Goal: Task Accomplishment & Management: Manage account settings

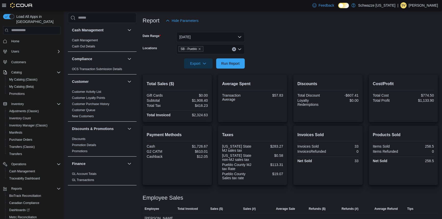
scroll to position [325, 0]
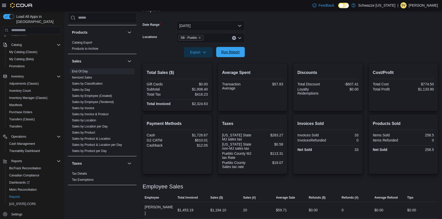
click at [235, 49] on span "Run Report" at bounding box center [230, 52] width 22 height 10
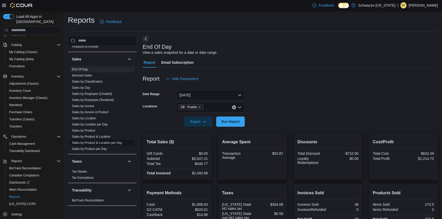
scroll to position [69, 0]
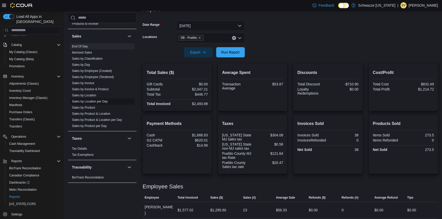
click at [93, 103] on span "Sales by Location per Day" at bounding box center [90, 102] width 36 height 4
click at [94, 101] on link "Sales by Location per Day" at bounding box center [90, 102] width 36 height 4
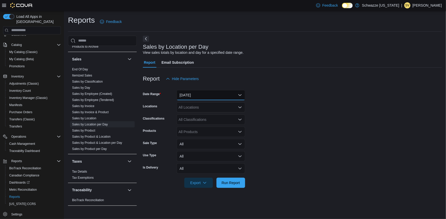
click at [198, 95] on button "[DATE]" at bounding box center [210, 95] width 68 height 10
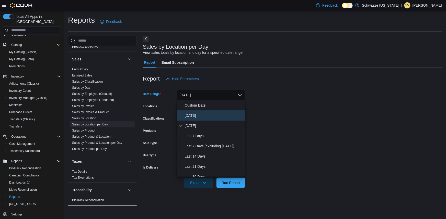
click at [197, 114] on span "[DATE]" at bounding box center [214, 116] width 58 height 6
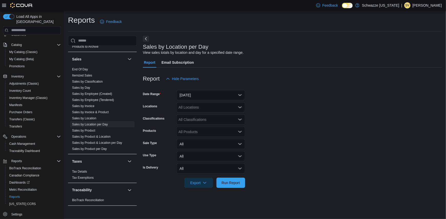
click at [267, 109] on form "Date Range Today Locations All Locations Classifications All Classifications Pr…" at bounding box center [292, 136] width 299 height 104
click at [230, 106] on div "All Locations" at bounding box center [210, 107] width 68 height 10
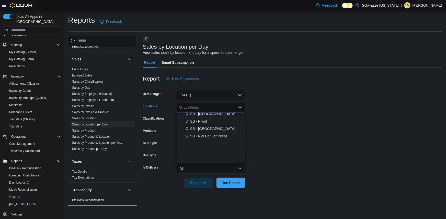
scroll to position [245, 0]
click at [207, 114] on span "SB - Pueblo" at bounding box center [202, 115] width 19 height 5
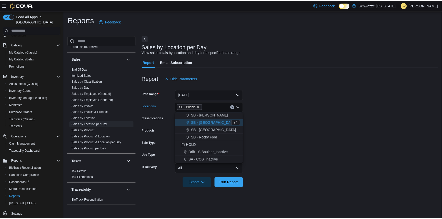
scroll to position [237, 0]
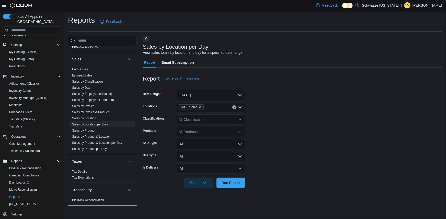
click at [278, 128] on form "Date Range Today Locations SB - Pueblo Classifications All Classifications Prod…" at bounding box center [292, 136] width 299 height 104
click at [233, 183] on span "Run Report" at bounding box center [230, 182] width 18 height 5
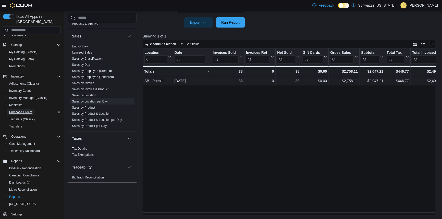
click at [21, 110] on span "Purchase Orders" at bounding box center [20, 112] width 23 height 4
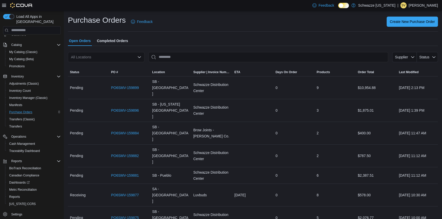
click at [123, 60] on div "All Locations" at bounding box center [106, 57] width 77 height 10
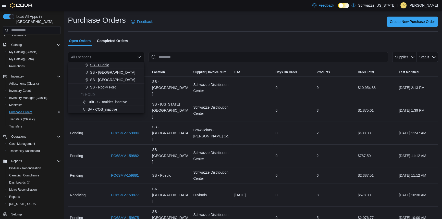
click at [107, 66] on span "SB - Pueblo" at bounding box center [99, 65] width 19 height 5
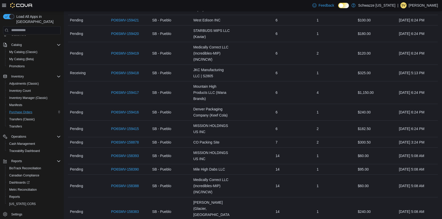
scroll to position [186, 0]
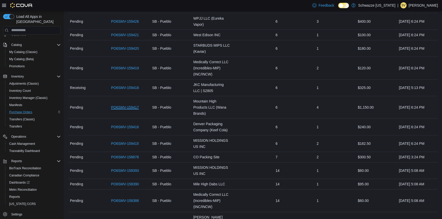
click at [130, 104] on link "PO6SMV-159417" at bounding box center [125, 107] width 28 height 6
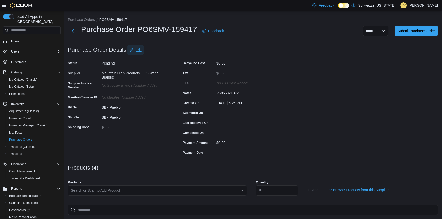
click at [139, 49] on span "Edit" at bounding box center [139, 49] width 6 height 5
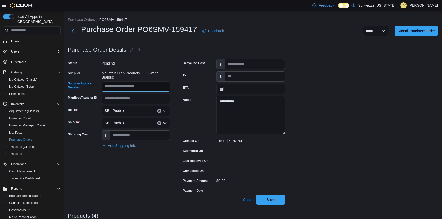
click at [166, 87] on input "Supplier Invoice Number" at bounding box center [136, 86] width 68 height 10
click at [108, 87] on input "*******" at bounding box center [136, 86] width 68 height 10
type input "*******"
drag, startPoint x: 352, startPoint y: 115, endPoint x: 331, endPoint y: 115, distance: 21.7
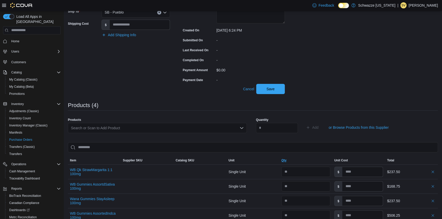
scroll to position [139, 0]
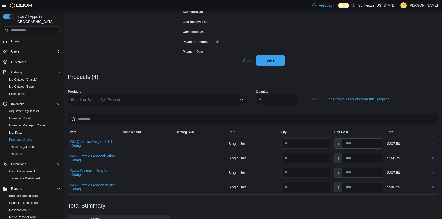
click at [264, 57] on span "Save" at bounding box center [270, 60] width 22 height 10
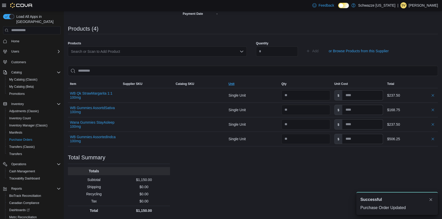
scroll to position [0, 0]
click at [288, 185] on div "Purchase Order: PO6SMV-159417 Feedback Purchase Order Details Edit Status Pendi…" at bounding box center [253, 61] width 370 height 310
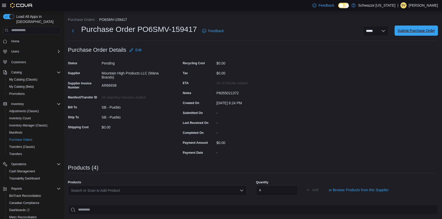
click at [416, 28] on span "Submit Purchase Order" at bounding box center [416, 30] width 37 height 5
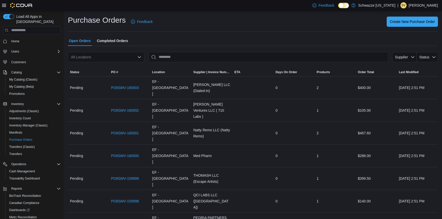
click at [119, 57] on div "All Locations" at bounding box center [106, 57] width 77 height 10
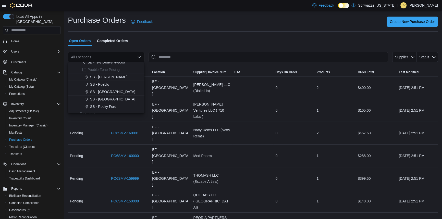
scroll to position [232, 0]
click at [105, 75] on button "SB - Pueblo" at bounding box center [106, 78] width 77 height 7
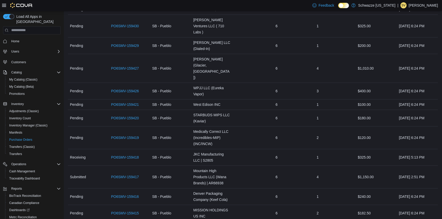
scroll to position [139, 0]
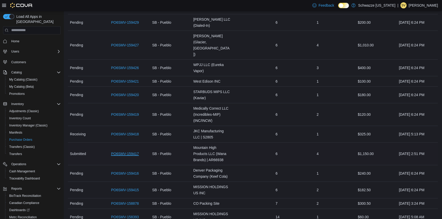
click at [131, 151] on link "PO6SMV-159417" at bounding box center [125, 154] width 28 height 6
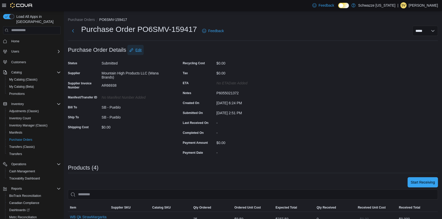
click at [139, 48] on span "Edit" at bounding box center [139, 49] width 6 height 5
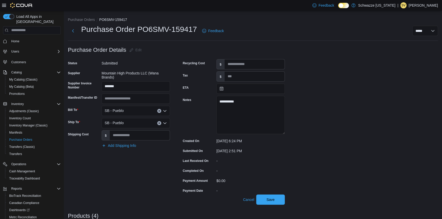
click at [351, 86] on div "**********" at bounding box center [253, 216] width 370 height 343
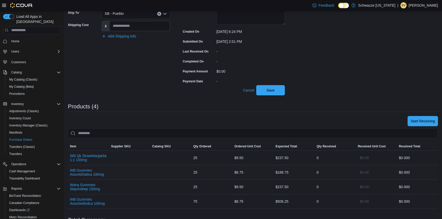
scroll to position [116, 0]
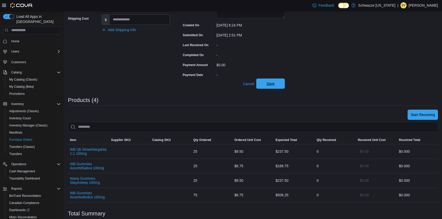
click at [268, 87] on span "Save" at bounding box center [270, 84] width 22 height 10
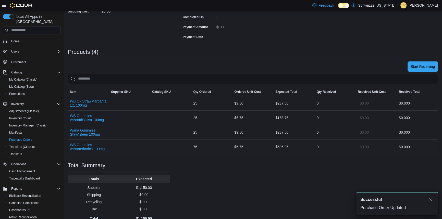
scroll to position [0, 0]
click at [425, 66] on span "Start Receiving" at bounding box center [423, 66] width 24 height 5
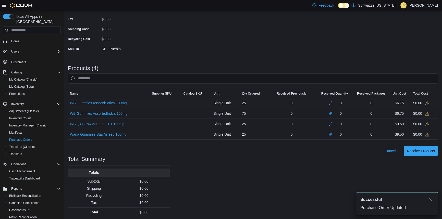
scroll to position [68, 0]
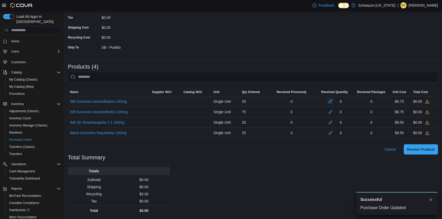
click at [333, 102] on button "button" at bounding box center [331, 101] width 6 height 6
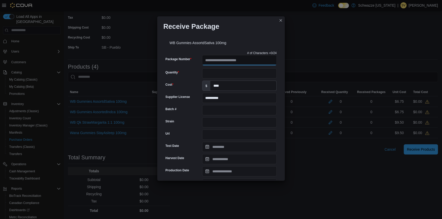
click at [225, 60] on input "Package Number" at bounding box center [239, 60] width 75 height 10
type input "**********"
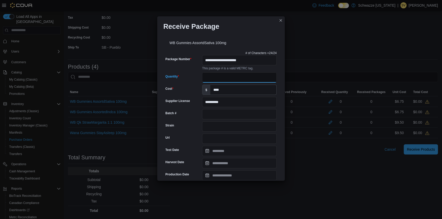
click at [209, 77] on input "Quantity" at bounding box center [239, 78] width 75 height 10
type input "**"
click at [223, 117] on input "Batch #" at bounding box center [239, 114] width 75 height 10
type input "******"
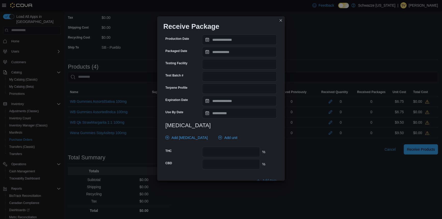
scroll to position [139, 0]
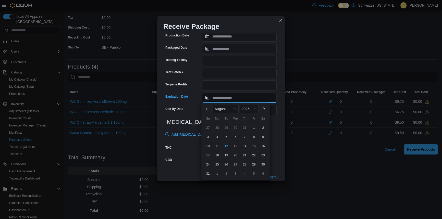
click at [227, 99] on input "Expiration Date" at bounding box center [239, 98] width 75 height 10
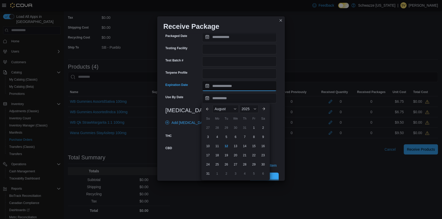
scroll to position [159, 0]
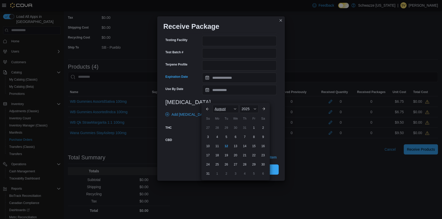
click at [220, 108] on span "August" at bounding box center [220, 109] width 11 height 4
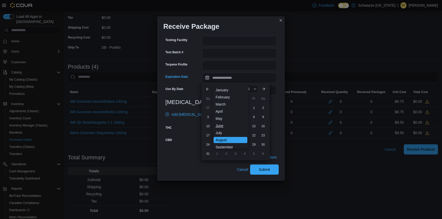
click at [217, 127] on div "June" at bounding box center [231, 126] width 34 height 6
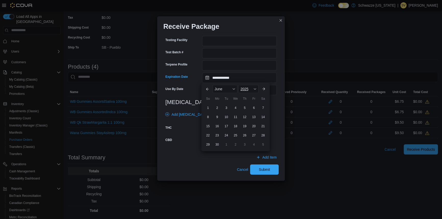
click at [251, 91] on div "2025" at bounding box center [248, 89] width 20 height 8
click at [249, 108] on div "2026" at bounding box center [250, 108] width 23 height 6
click at [227, 125] on div "16" at bounding box center [226, 126] width 9 height 9
type input "**********"
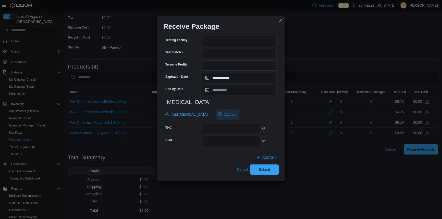
click at [218, 110] on span "Add unit" at bounding box center [227, 115] width 19 height 10
click at [207, 137] on span "mg" at bounding box center [222, 138] width 63 height 6
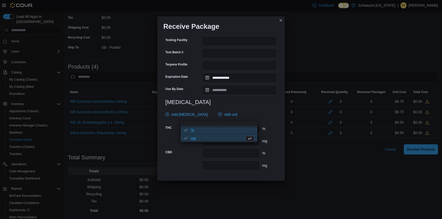
click at [212, 128] on span "% . Checked option." at bounding box center [222, 130] width 63 height 6
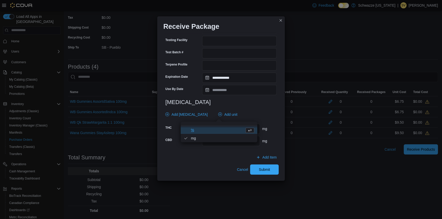
click at [267, 116] on div "Add Cannabinoid Add unit" at bounding box center [219, 115] width 113 height 10
click at [254, 126] on input "number" at bounding box center [231, 129] width 58 height 10
type input "***"
click at [255, 120] on div at bounding box center [220, 122] width 111 height 4
click at [268, 169] on span "Submit" at bounding box center [264, 169] width 22 height 10
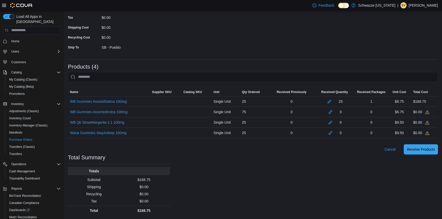
drag, startPoint x: 329, startPoint y: 170, endPoint x: 335, endPoint y: 148, distance: 22.2
click at [330, 169] on div "Purchase Orders PO6SMV-159417 Receiving Order PO6SMV-159417 Feedback Supplier E…" at bounding box center [253, 81] width 378 height 277
click at [333, 111] on button "button" at bounding box center [331, 112] width 6 height 6
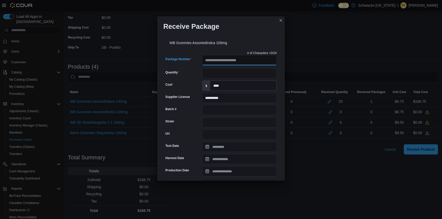
click at [235, 63] on input "Package Number" at bounding box center [239, 60] width 75 height 10
type input "**********"
click at [247, 76] on input "Quantity" at bounding box center [239, 73] width 75 height 10
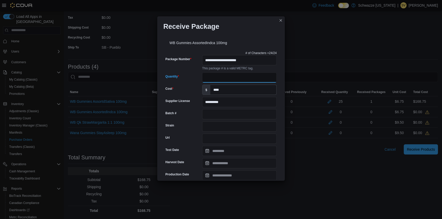
type input "**"
click at [222, 116] on input "Batch #" at bounding box center [239, 114] width 75 height 10
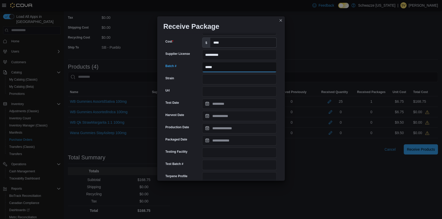
scroll to position [69, 0]
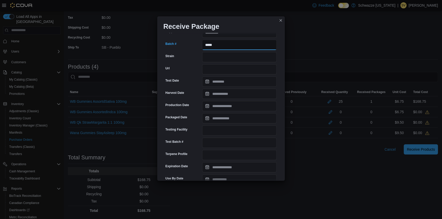
type input "*****"
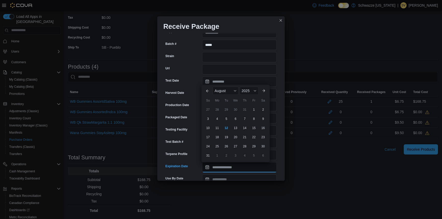
click at [226, 169] on input "Expiration Date" at bounding box center [239, 167] width 75 height 10
click at [232, 89] on div "August" at bounding box center [226, 91] width 26 height 8
click at [219, 127] on div "June" at bounding box center [231, 128] width 34 height 6
click at [246, 98] on div "2025" at bounding box center [248, 100] width 20 height 8
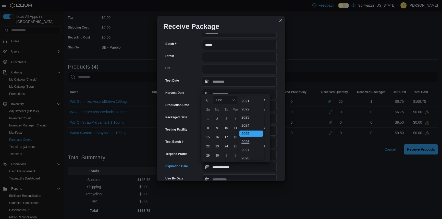
drag, startPoint x: 251, startPoint y: 141, endPoint x: 246, endPoint y: 130, distance: 12.7
click at [251, 141] on div "2026" at bounding box center [250, 142] width 23 height 6
click at [229, 127] on div "9" at bounding box center [226, 128] width 9 height 9
type input "**********"
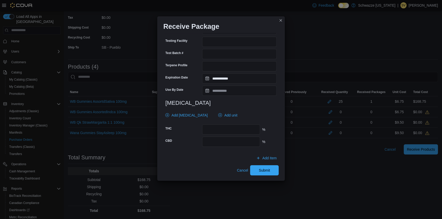
scroll to position [159, 0]
click at [239, 127] on input "number" at bounding box center [231, 129] width 58 height 10
click at [224, 115] on span "Add unit" at bounding box center [230, 114] width 13 height 5
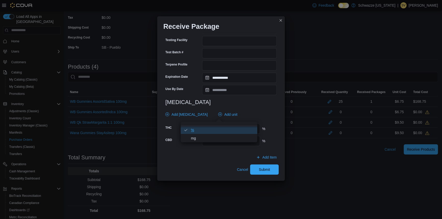
click at [191, 129] on span "% . Checked option." at bounding box center [222, 130] width 63 height 6
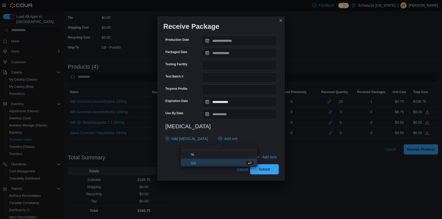
click at [199, 163] on span "mg" at bounding box center [217, 163] width 52 height 6
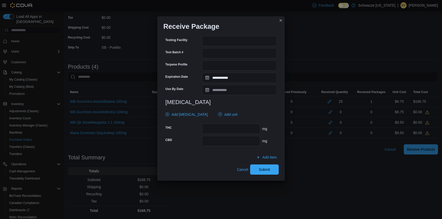
click at [265, 108] on div "**********" at bounding box center [220, 20] width 115 height 260
click at [249, 130] on input "number" at bounding box center [231, 129] width 58 height 10
type input "***"
click at [256, 111] on div "Add Cannabinoid Add unit" at bounding box center [219, 115] width 113 height 10
click at [261, 169] on span "Submit" at bounding box center [264, 169] width 11 height 5
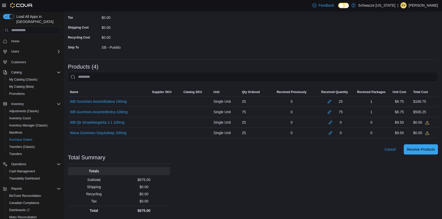
drag, startPoint x: 329, startPoint y: 191, endPoint x: 337, endPoint y: 166, distance: 26.1
click at [329, 190] on div "Purchase Orders PO6SMV-159417 Receiving Order PO6SMV-159417 Feedback Supplier E…" at bounding box center [253, 81] width 378 height 277
click at [334, 121] on button "button" at bounding box center [331, 122] width 6 height 6
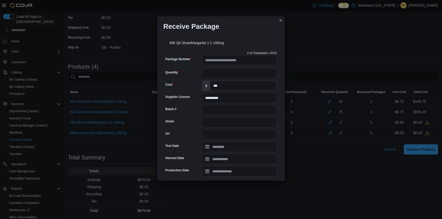
click at [318, 38] on div "**********" at bounding box center [221, 109] width 442 height 219
click at [281, 18] on button "Closes this modal window" at bounding box center [281, 20] width 6 height 6
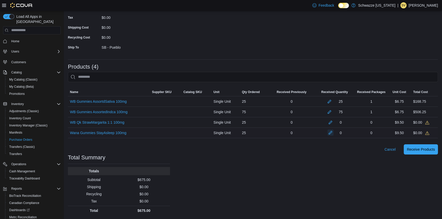
click at [333, 134] on button "button" at bounding box center [331, 133] width 6 height 6
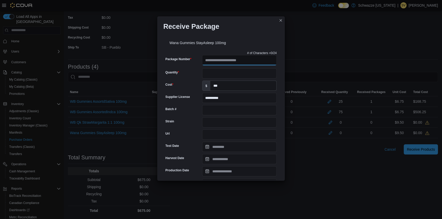
click at [230, 58] on input "Package Number" at bounding box center [239, 60] width 75 height 10
type input "**********"
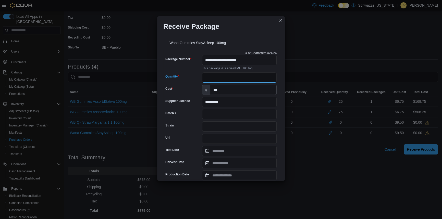
click at [219, 70] on div "**********" at bounding box center [220, 179] width 115 height 260
type input "**"
click at [227, 123] on input "Strain" at bounding box center [239, 127] width 75 height 10
click at [228, 114] on input "Batch #" at bounding box center [239, 114] width 75 height 10
type input "******"
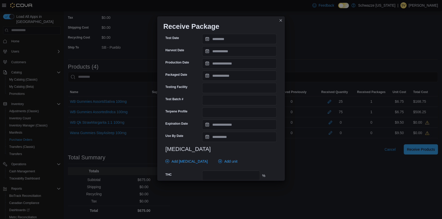
scroll to position [116, 0]
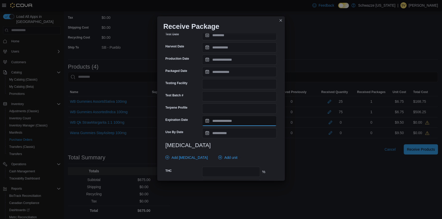
click at [229, 120] on input "Expiration Date" at bounding box center [239, 121] width 75 height 10
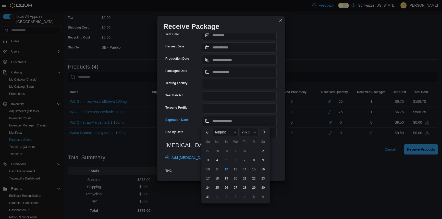
click at [220, 130] on div "August" at bounding box center [226, 132] width 26 height 8
click at [225, 145] on div "June" at bounding box center [231, 144] width 34 height 6
click at [255, 132] on span "Button. Open the year selector. 2025 is currently selected." at bounding box center [255, 132] width 3 height 3
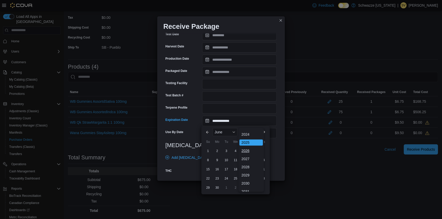
click at [251, 151] on div "2026" at bounding box center [250, 151] width 23 height 6
click at [228, 187] on div "30" at bounding box center [226, 188] width 9 height 9
type input "**********"
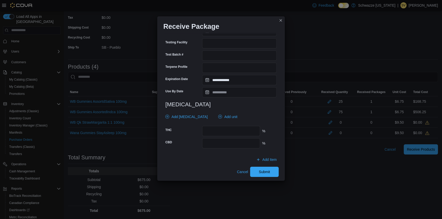
scroll to position [159, 0]
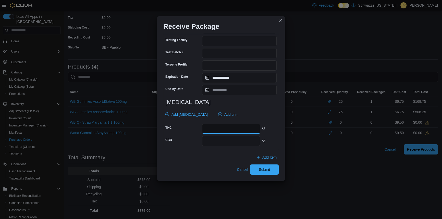
click at [244, 129] on input "number" at bounding box center [231, 129] width 58 height 10
click at [225, 112] on span "Add unit" at bounding box center [230, 114] width 13 height 5
click at [211, 139] on span "mg" at bounding box center [217, 138] width 52 height 6
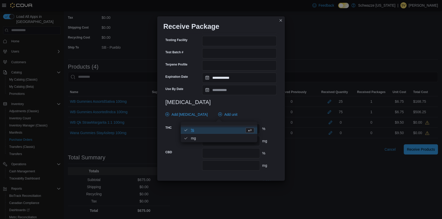
click at [200, 130] on span "% . Checked option." at bounding box center [217, 130] width 52 height 6
click at [272, 117] on div "Add Cannabinoid Add unit" at bounding box center [219, 115] width 113 height 10
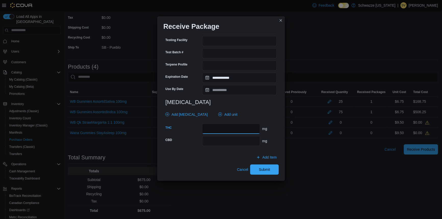
click at [248, 129] on input "number" at bounding box center [231, 129] width 58 height 10
type input "***"
click at [254, 115] on div "Add Cannabinoid Add unit" at bounding box center [219, 115] width 113 height 10
click at [249, 105] on h3 "Cannabinoids" at bounding box center [220, 102] width 111 height 6
click at [225, 130] on input "***" at bounding box center [231, 129] width 58 height 10
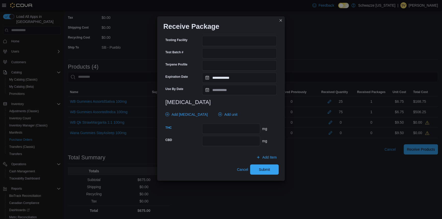
click at [272, 114] on div "Add Cannabinoid Add unit" at bounding box center [219, 115] width 113 height 10
click at [271, 169] on span "Submit" at bounding box center [264, 169] width 22 height 10
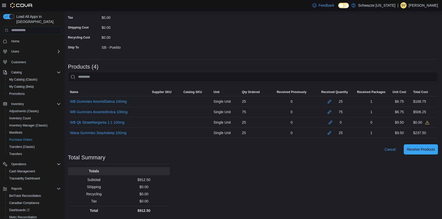
click at [309, 169] on div "Purchase Orders PO6SMV-159417 Receiving Order PO6SMV-159417 Feedback Supplier E…" at bounding box center [253, 81] width 378 height 277
click at [332, 122] on button "button" at bounding box center [331, 122] width 6 height 6
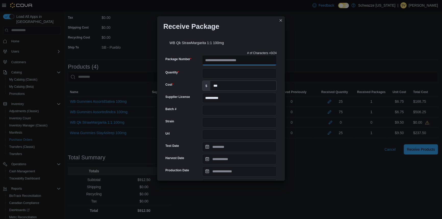
click at [249, 58] on input "Package Number" at bounding box center [239, 60] width 75 height 10
type input "**********"
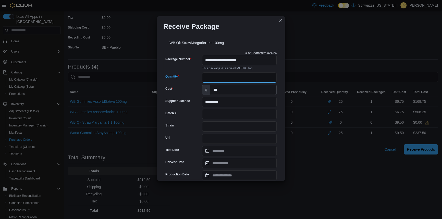
click at [214, 73] on input "Quantity" at bounding box center [239, 78] width 75 height 10
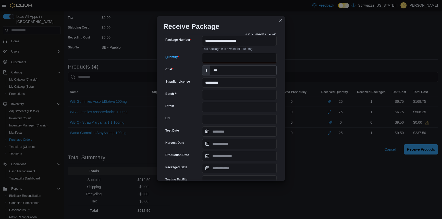
scroll to position [46, 0]
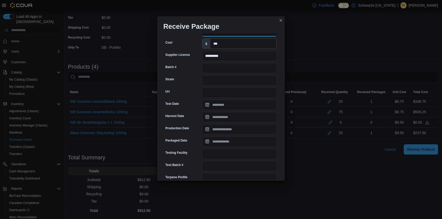
type input "**"
click at [219, 72] on input "Batch #" at bounding box center [239, 68] width 75 height 10
type input "******"
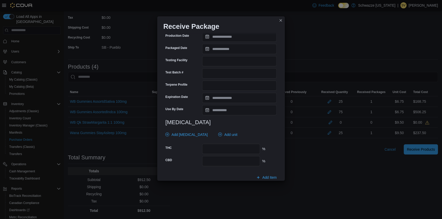
scroll to position [139, 0]
click at [226, 99] on input "Expiration Date" at bounding box center [239, 98] width 75 height 10
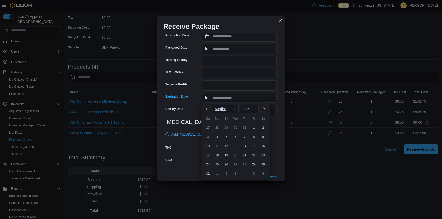
click at [222, 112] on div "August" at bounding box center [226, 109] width 26 height 8
click at [223, 124] on div "June" at bounding box center [231, 121] width 34 height 6
click at [252, 107] on div "2025" at bounding box center [248, 109] width 20 height 8
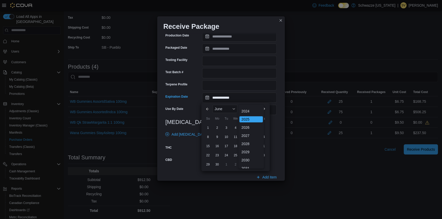
click at [250, 128] on div "2026" at bounding box center [250, 128] width 23 height 6
click at [239, 137] on div "10" at bounding box center [235, 137] width 9 height 9
type input "**********"
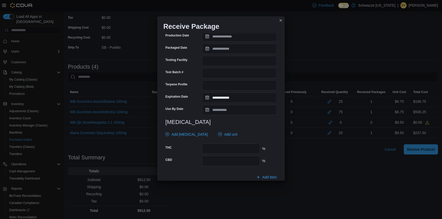
click at [267, 134] on div "Add Cannabinoid Add unit" at bounding box center [219, 134] width 113 height 10
click at [226, 133] on span "Add unit" at bounding box center [230, 134] width 13 height 5
click at [202, 150] on span "% . Checked option." at bounding box center [217, 150] width 52 height 6
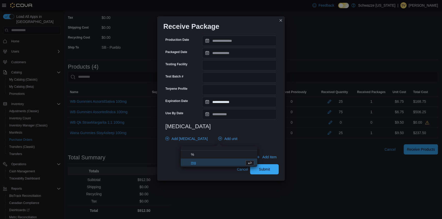
drag, startPoint x: 202, startPoint y: 161, endPoint x: 232, endPoint y: 137, distance: 38.7
click at [202, 161] on span "mg" at bounding box center [217, 163] width 52 height 6
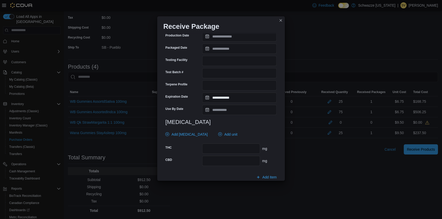
click at [249, 130] on div "Add Cannabinoid Add unit" at bounding box center [219, 134] width 113 height 10
click at [245, 150] on input "number" at bounding box center [231, 149] width 58 height 10
type input "***"
click at [251, 162] on input "number" at bounding box center [231, 161] width 58 height 10
type input "***"
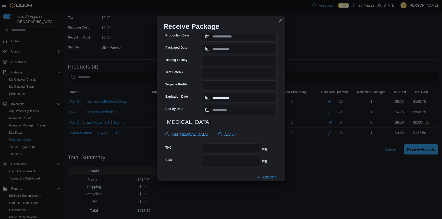
click at [261, 134] on div "Add Cannabinoid Add unit" at bounding box center [219, 134] width 113 height 10
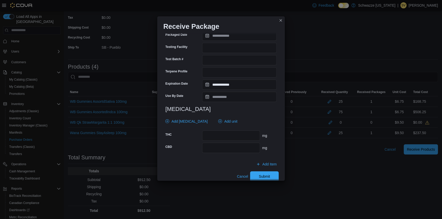
scroll to position [159, 0]
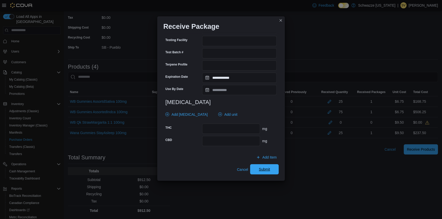
click at [268, 171] on span "Submit" at bounding box center [264, 169] width 22 height 10
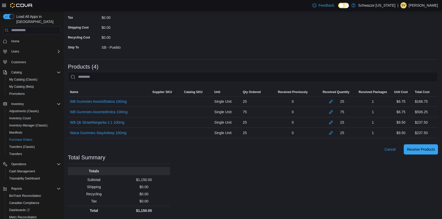
click at [291, 167] on div "Purchase Orders PO6SMV-159417 Receiving Order PO6SMV-159417 Feedback Supplier E…" at bounding box center [253, 81] width 378 height 277
click at [429, 150] on span "Receive Products" at bounding box center [421, 149] width 28 height 5
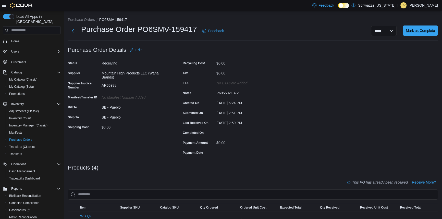
click at [422, 33] on span "Mark as Complete" at bounding box center [420, 30] width 29 height 5
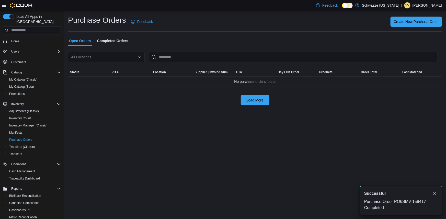
click at [272, 27] on div "Purchase Orders Feedback Create New Purchase Order" at bounding box center [255, 21] width 374 height 13
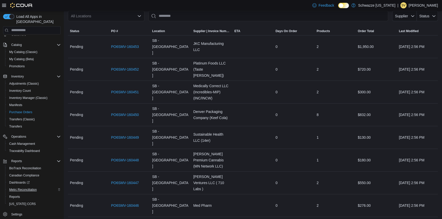
scroll to position [46, 0]
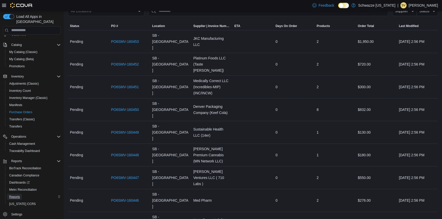
click at [18, 195] on span "Reports" at bounding box center [14, 197] width 11 height 4
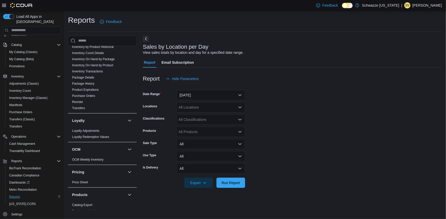
scroll to position [232, 0]
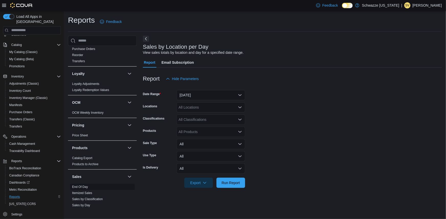
click at [83, 184] on span "End Of Day" at bounding box center [102, 187] width 65 height 6
click at [83, 185] on link "End Of Day" at bounding box center [80, 187] width 16 height 4
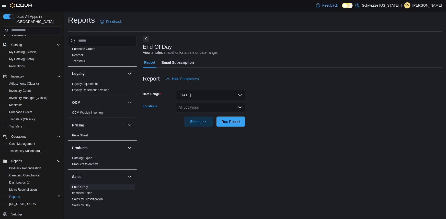
click at [184, 107] on div "All Locations" at bounding box center [210, 107] width 68 height 10
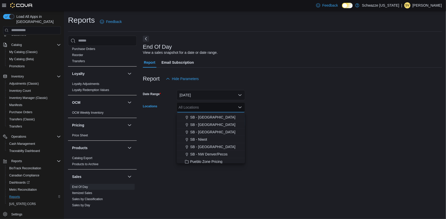
scroll to position [245, 0]
click at [207, 116] on span "SB - Pueblo" at bounding box center [202, 115] width 19 height 5
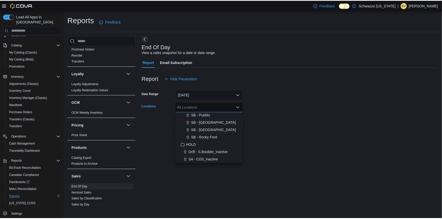
scroll to position [237, 0]
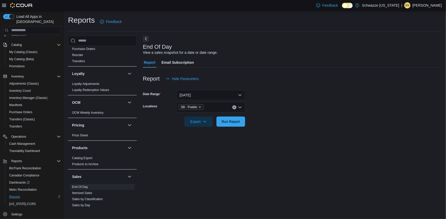
drag, startPoint x: 320, startPoint y: 112, endPoint x: 311, endPoint y: 112, distance: 8.9
click at [314, 112] on form "Date Range Today Locations SB - Pueblo Export Run Report" at bounding box center [292, 105] width 299 height 43
click at [223, 126] on span "Run Report" at bounding box center [230, 121] width 22 height 10
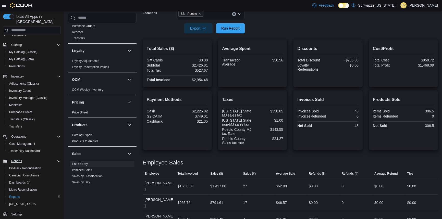
scroll to position [94, 0]
click at [234, 30] on span "Run Report" at bounding box center [230, 27] width 18 height 5
click at [235, 27] on span "Run Report" at bounding box center [230, 27] width 18 height 5
click at [234, 31] on span "Run Report" at bounding box center [230, 28] width 22 height 10
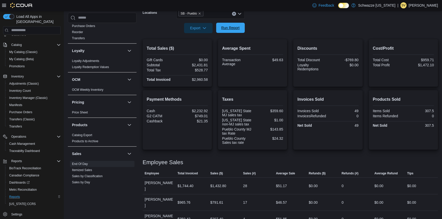
click at [230, 27] on span "Run Report" at bounding box center [230, 27] width 18 height 5
click at [230, 28] on span "Run Report" at bounding box center [230, 27] width 18 height 5
click at [232, 23] on span "Run Report" at bounding box center [230, 28] width 22 height 10
click at [230, 30] on span "Run Report" at bounding box center [230, 27] width 18 height 5
click at [230, 27] on span "Run Report" at bounding box center [230, 27] width 18 height 5
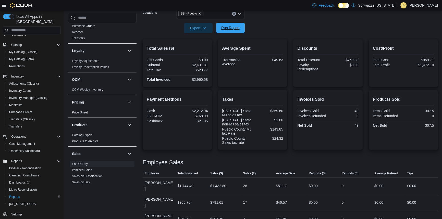
click at [229, 30] on span "Run Report" at bounding box center [230, 28] width 22 height 10
click at [228, 30] on span "Run Report" at bounding box center [230, 28] width 22 height 10
click at [221, 33] on div at bounding box center [290, 36] width 295 height 6
click at [222, 31] on span "Run Report" at bounding box center [230, 28] width 22 height 10
click at [234, 28] on span "Run Report" at bounding box center [230, 27] width 18 height 5
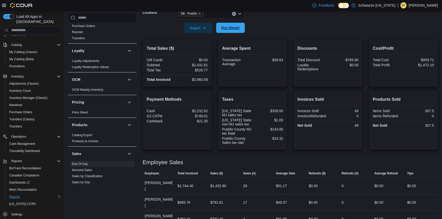
click at [231, 29] on span "Run Report" at bounding box center [230, 27] width 18 height 5
click at [230, 28] on span "Run Report" at bounding box center [230, 27] width 18 height 5
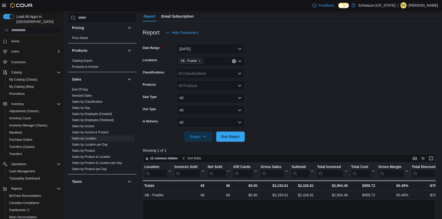
scroll to position [350, 0]
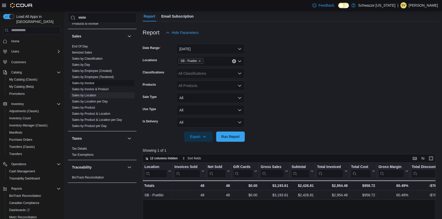
click at [90, 82] on link "Sales by Invoice" at bounding box center [83, 83] width 22 height 4
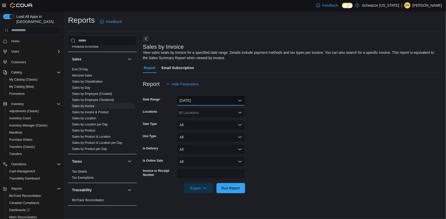
click at [207, 97] on button "[DATE]" at bounding box center [210, 100] width 68 height 10
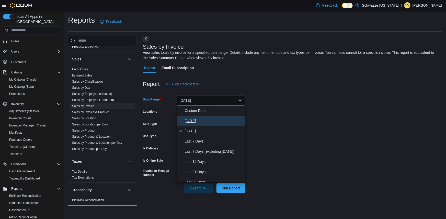
click at [191, 120] on span "[DATE]" at bounding box center [214, 121] width 58 height 6
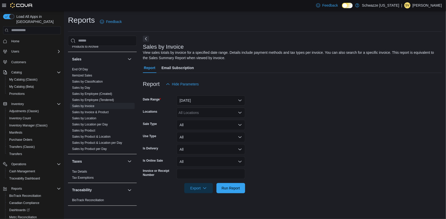
drag, startPoint x: 291, startPoint y: 92, endPoint x: 180, endPoint y: 127, distance: 116.7
click at [268, 95] on div at bounding box center [292, 92] width 299 height 6
click at [200, 114] on div "All Locations" at bounding box center [210, 113] width 68 height 10
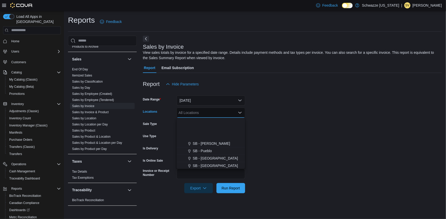
scroll to position [245, 0]
click at [209, 119] on span "SB - Pueblo" at bounding box center [202, 120] width 19 height 5
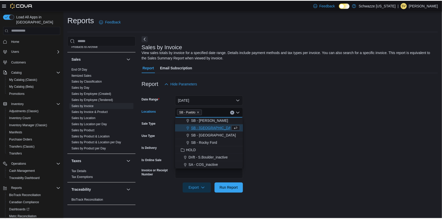
scroll to position [237, 0]
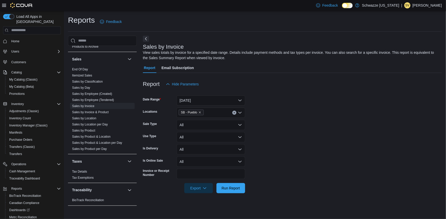
click at [316, 113] on form "Date Range [DATE] Locations SB - Pueblo Sale Type All Use Type All Is Delivery …" at bounding box center [292, 141] width 299 height 104
click at [228, 189] on span "Run Report" at bounding box center [230, 188] width 18 height 5
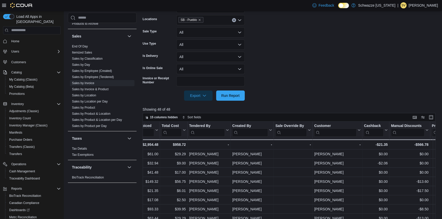
scroll to position [0, 314]
click at [208, 135] on input "search" at bounding box center [207, 133] width 36 height 8
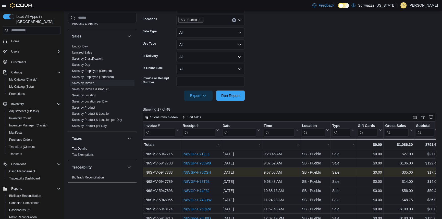
scroll to position [69, 0]
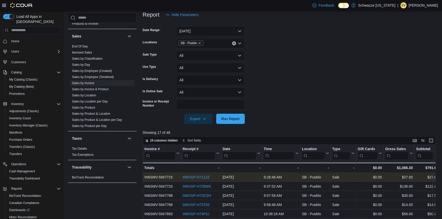
click at [191, 175] on link "IN8VGP-H71ZJZ" at bounding box center [196, 177] width 27 height 4
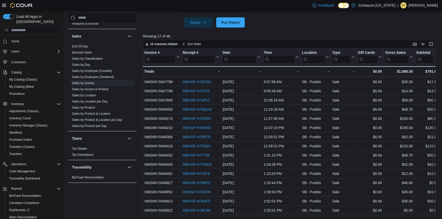
scroll to position [19, 0]
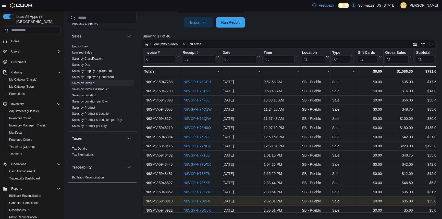
click at [196, 200] on link "IN8VGP-H7B2F0" at bounding box center [196, 201] width 27 height 4
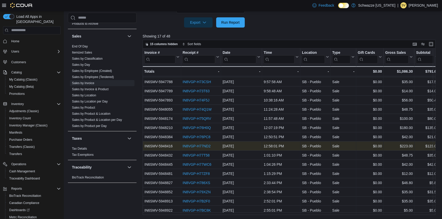
click at [199, 144] on link "IN8VGP-H77ND2" at bounding box center [197, 146] width 28 height 4
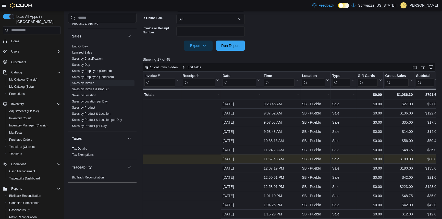
scroll to position [0, 141]
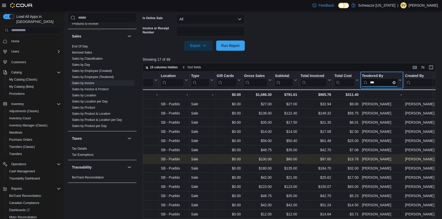
click at [379, 84] on input "***" at bounding box center [380, 83] width 36 height 8
type input "*"
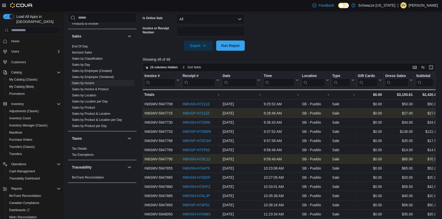
click at [187, 114] on link "IN8VGP-H71ZJZ" at bounding box center [196, 113] width 27 height 4
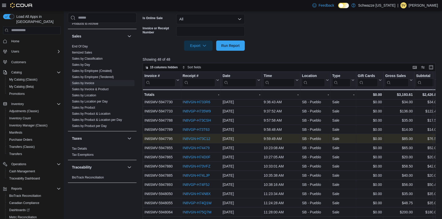
scroll to position [23, 0]
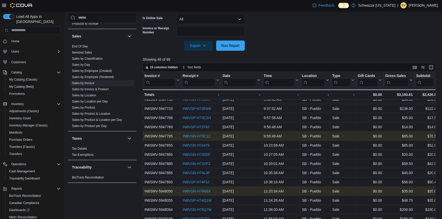
click at [195, 190] on link "IN8VGN-H74N8X" at bounding box center [197, 191] width 28 height 4
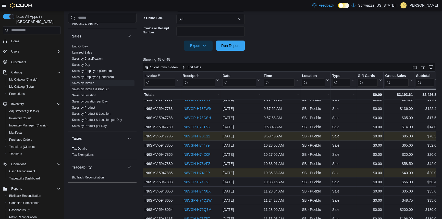
click at [198, 172] on link "IN8VGN-H74LJP" at bounding box center [196, 173] width 27 height 4
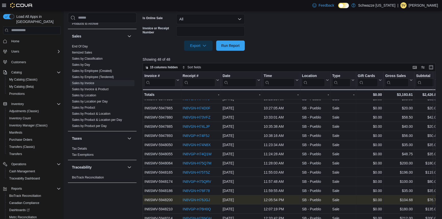
scroll to position [93, 0]
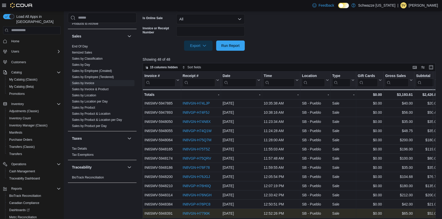
click at [201, 212] on link "IN8VGN-H7790K" at bounding box center [196, 214] width 27 height 4
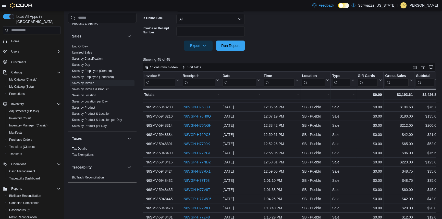
scroll to position [186, 0]
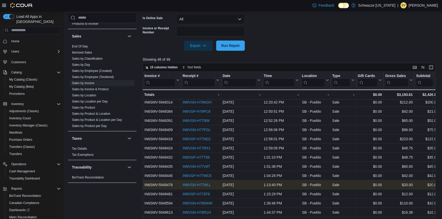
click at [207, 184] on link "IN8VGN-H77WLL" at bounding box center [197, 185] width 28 height 4
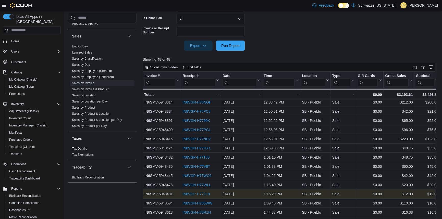
scroll to position [209, 0]
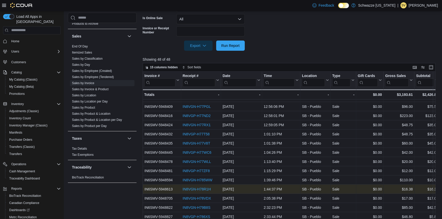
click at [202, 189] on link "IN8VGN-H78R1H" at bounding box center [197, 189] width 28 height 4
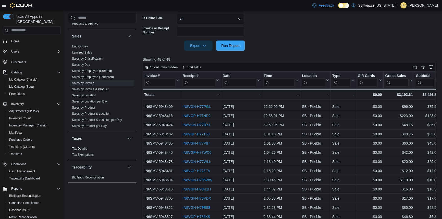
scroll to position [232, 0]
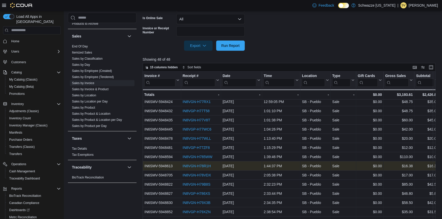
click at [194, 166] on link "IN8VGN-H78R1H" at bounding box center [197, 166] width 28 height 4
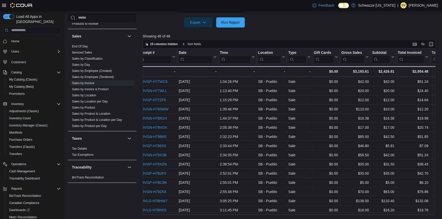
scroll to position [257, 0]
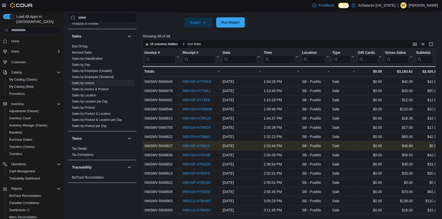
click at [199, 145] on link "IN8VGP-H786XS" at bounding box center [197, 146] width 28 height 4
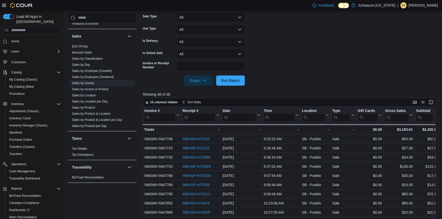
scroll to position [116, 0]
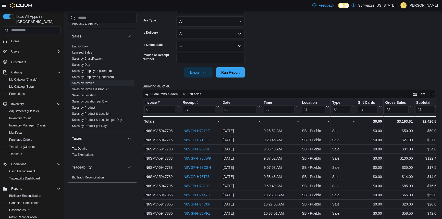
click at [296, 69] on form "Date Range Today Locations SB - Pueblo Sale Type All Use Type All Is Delivery A…" at bounding box center [291, 25] width 296 height 104
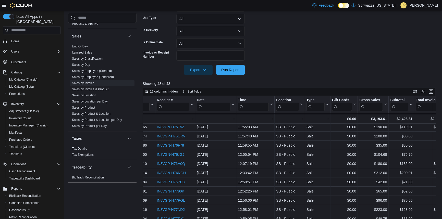
scroll to position [139, 4]
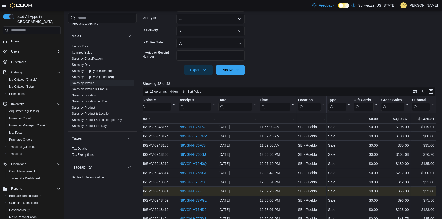
click at [195, 191] on link "IN8VGN-H7790K" at bounding box center [191, 191] width 27 height 4
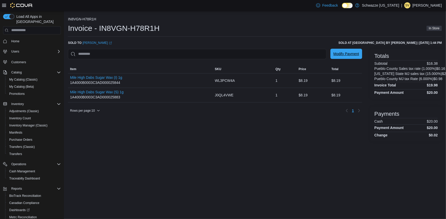
click at [347, 54] on span "Modify Payment" at bounding box center [346, 53] width 26 height 5
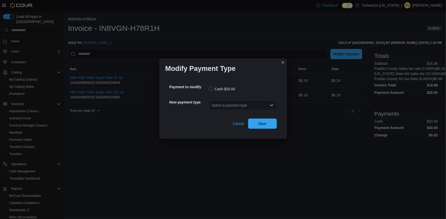
click at [256, 105] on div "Select a payment type" at bounding box center [243, 105] width 68 height 10
click at [231, 113] on span "G2 CATM" at bounding box center [246, 114] width 56 height 5
click at [265, 123] on span "Save" at bounding box center [262, 123] width 8 height 5
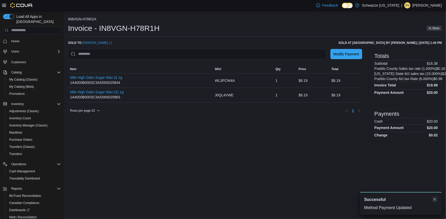
click at [433, 201] on button "Dismiss toast" at bounding box center [434, 200] width 6 height 6
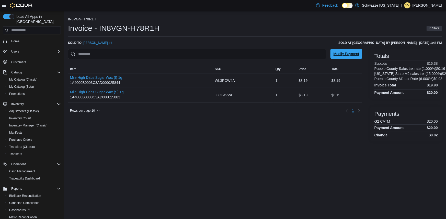
click at [338, 54] on span "Modify Payment" at bounding box center [346, 53] width 26 height 5
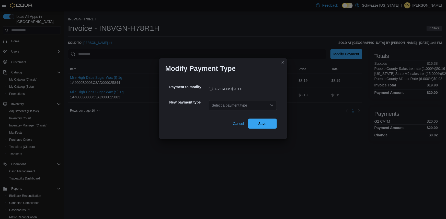
click at [249, 104] on div "Select a payment type" at bounding box center [243, 105] width 68 height 10
click at [219, 113] on span "Cash" at bounding box center [246, 114] width 56 height 5
click at [266, 123] on span "Save" at bounding box center [262, 123] width 8 height 5
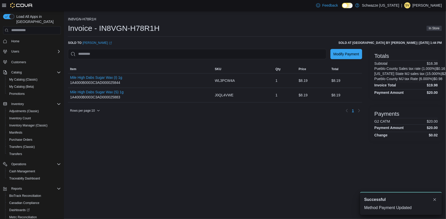
click at [274, 147] on div "IN8VGN-H78R1H Invoice - IN8VGN-H78R1H In Store Sold to Morgan Ford (opens in a …" at bounding box center [255, 115] width 382 height 208
click at [350, 55] on span "Modify Payment" at bounding box center [346, 53] width 26 height 5
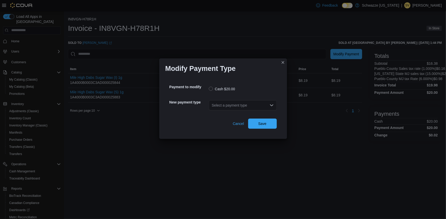
click at [231, 103] on div "Select a payment type" at bounding box center [243, 105] width 68 height 10
click at [231, 105] on div "Select a payment type" at bounding box center [243, 105] width 68 height 10
click at [224, 115] on span "G2 CATM" at bounding box center [246, 114] width 56 height 5
click at [254, 123] on span "Save" at bounding box center [262, 123] width 22 height 10
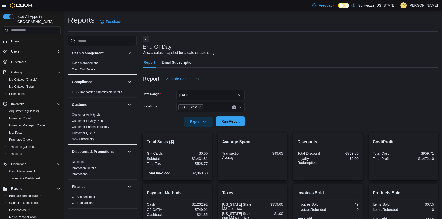
click at [237, 124] on span "Run Report" at bounding box center [230, 121] width 22 height 10
click at [234, 121] on span "Run Report" at bounding box center [230, 121] width 18 height 5
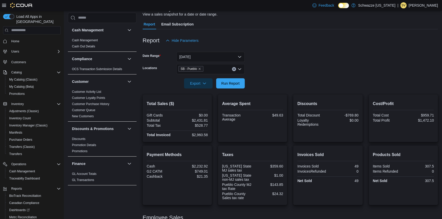
scroll to position [46, 0]
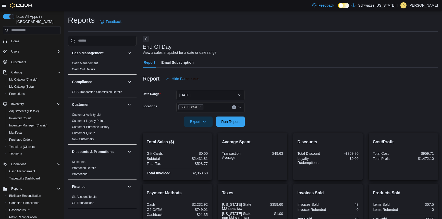
scroll to position [46, 0]
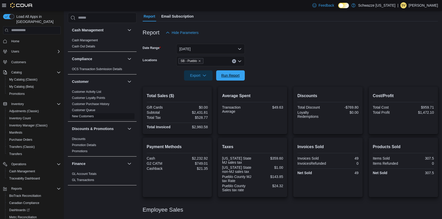
drag, startPoint x: 235, startPoint y: 75, endPoint x: 129, endPoint y: 119, distance: 115.0
click at [233, 74] on span "Run Report" at bounding box center [230, 75] width 18 height 5
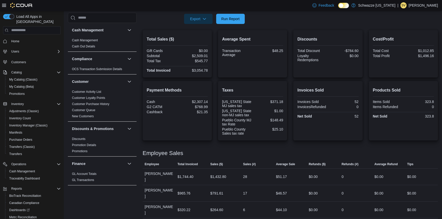
scroll to position [104, 0]
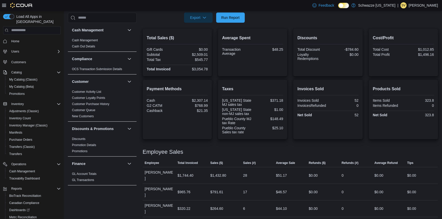
drag, startPoint x: 293, startPoint y: 211, endPoint x: 303, endPoint y: 210, distance: 9.5
click at [349, 153] on div "Employee Sales" at bounding box center [290, 152] width 295 height 6
